Goal: Task Accomplishment & Management: Manage account settings

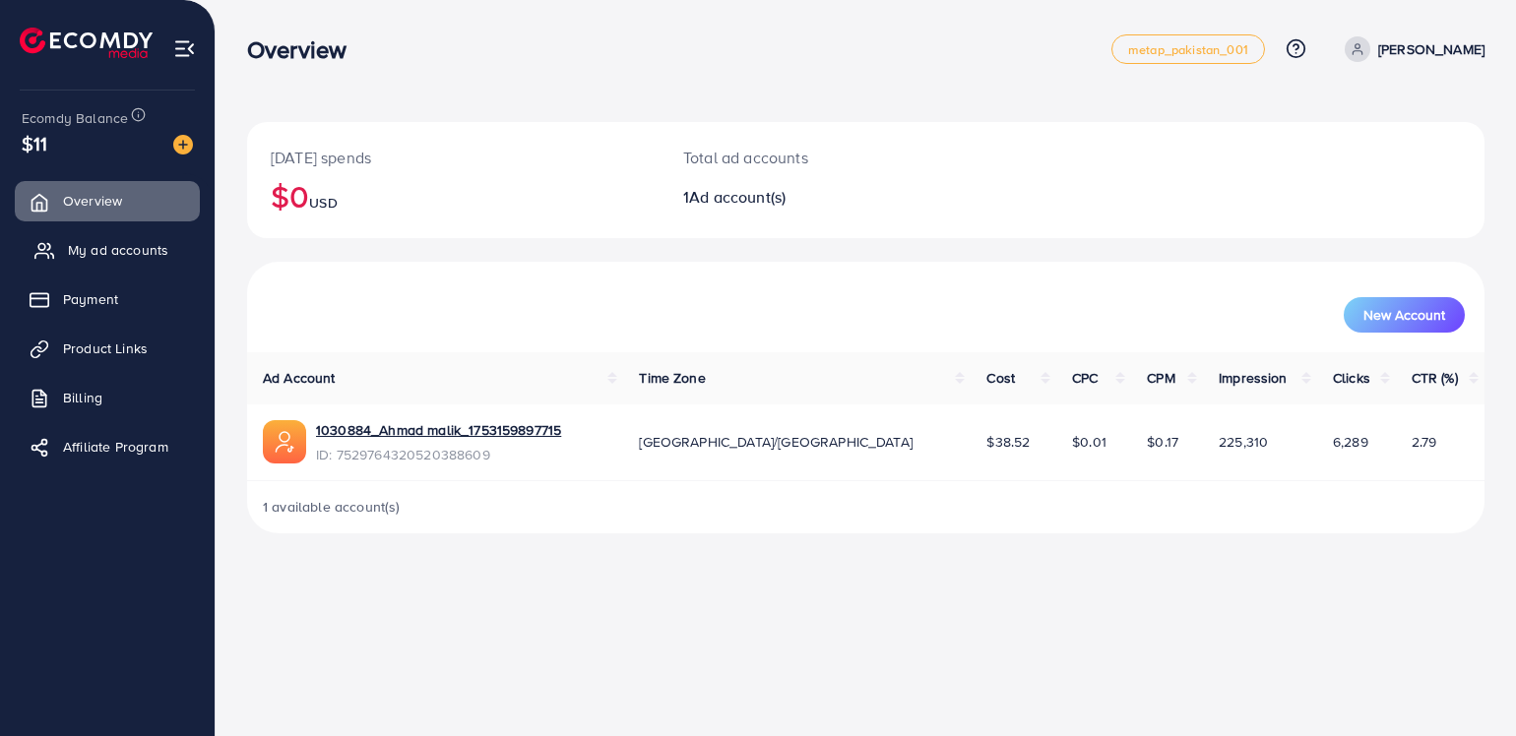
click at [126, 256] on span "My ad accounts" at bounding box center [118, 250] width 100 height 20
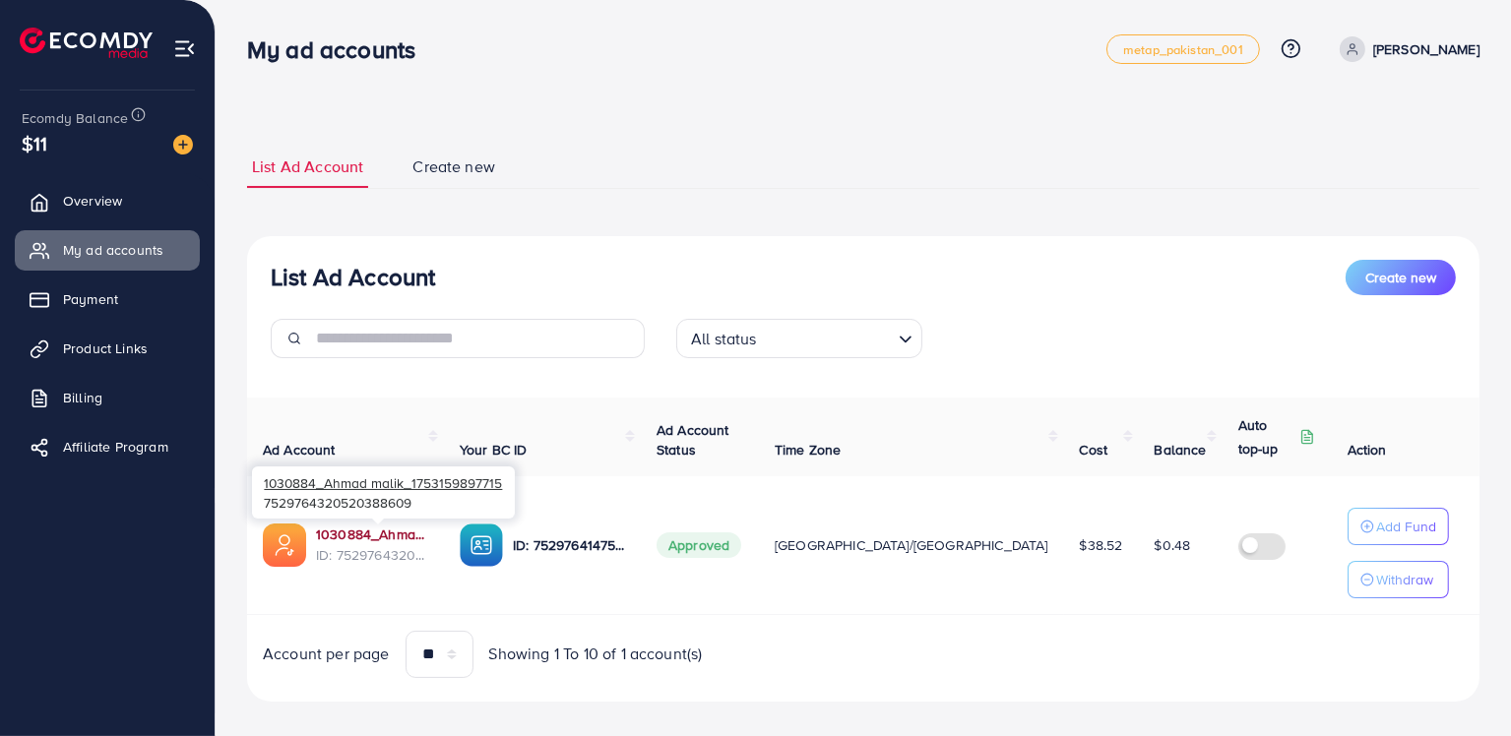
click at [367, 534] on link "1030884_Ahmad malik_1753159897715" at bounding box center [372, 535] width 112 height 20
click at [369, 536] on link "1030884_Ahmad malik_1753159897715" at bounding box center [372, 535] width 112 height 20
click at [330, 540] on link "1030884_Ahmad malik_1753159897715" at bounding box center [372, 535] width 112 height 20
